Goal: Information Seeking & Learning: Learn about a topic

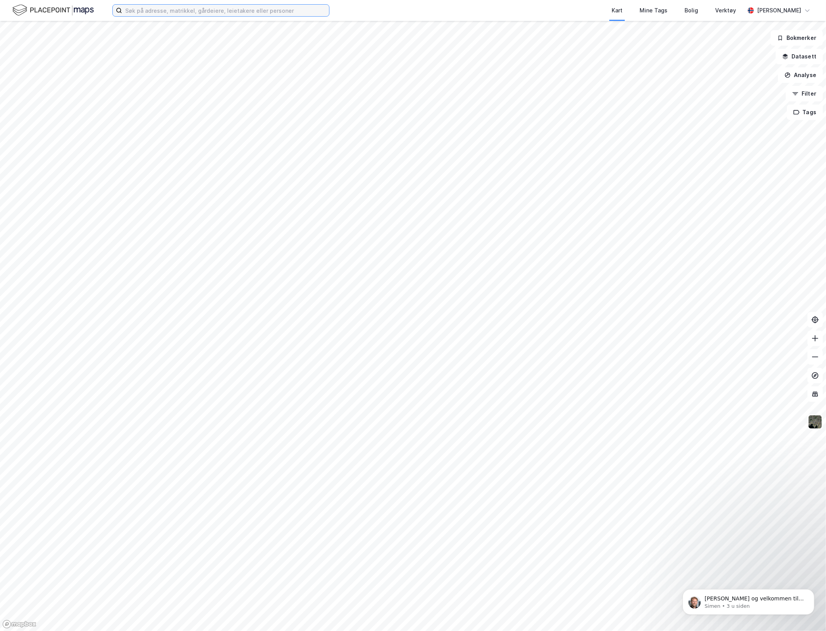
click at [229, 12] on input at bounding box center [225, 11] width 207 height 12
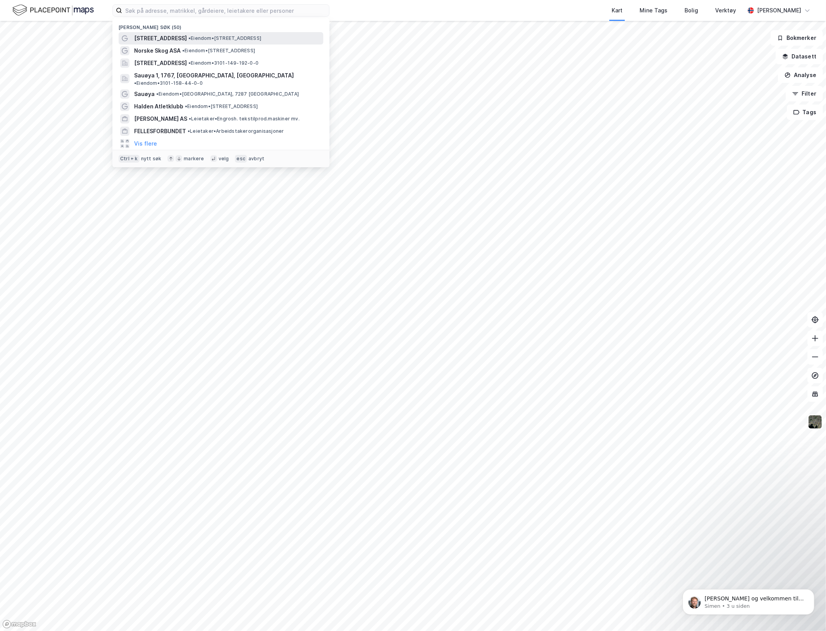
click at [188, 40] on span "• Eiendom • [STREET_ADDRESS]" at bounding box center [224, 38] width 73 height 6
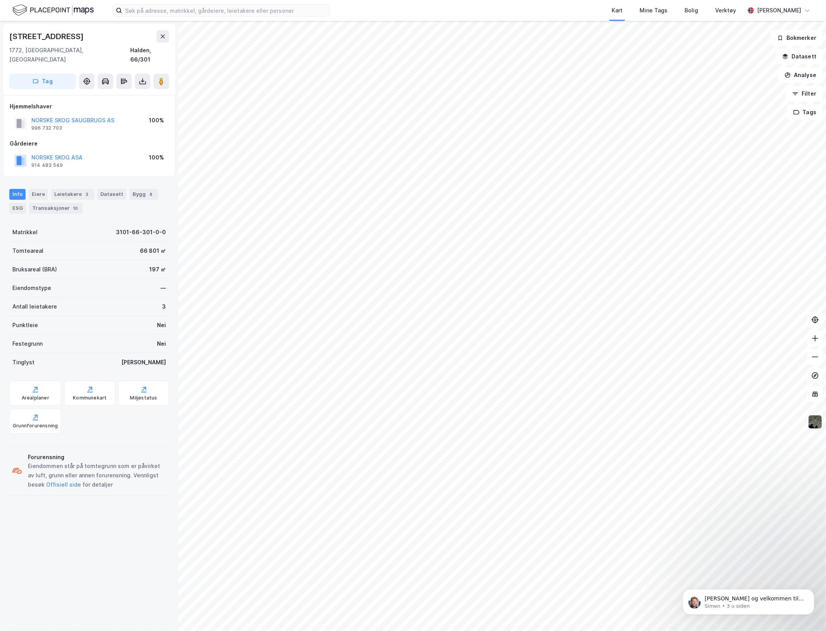
click at [817, 428] on img at bounding box center [814, 422] width 15 height 15
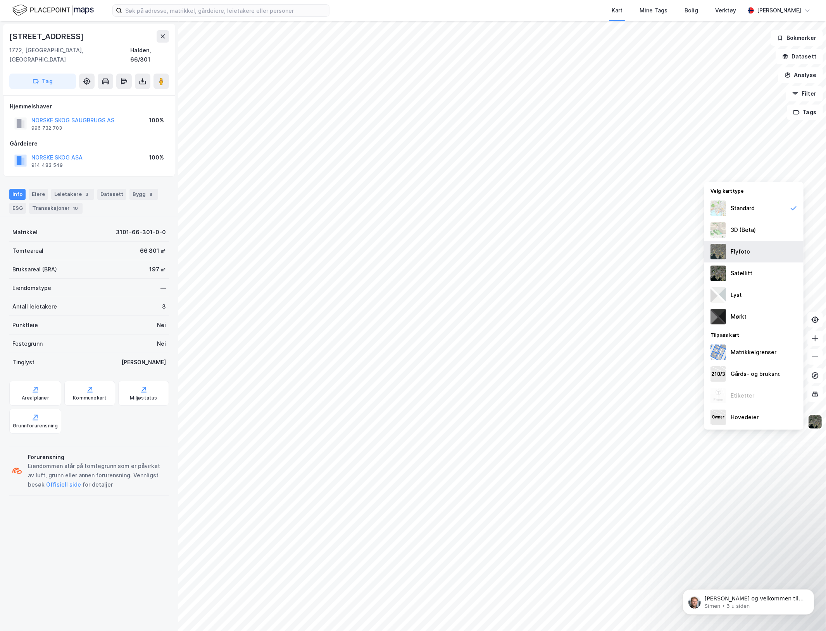
click at [755, 254] on div "Flyfoto" at bounding box center [753, 252] width 99 height 22
